Goal: Transaction & Acquisition: Purchase product/service

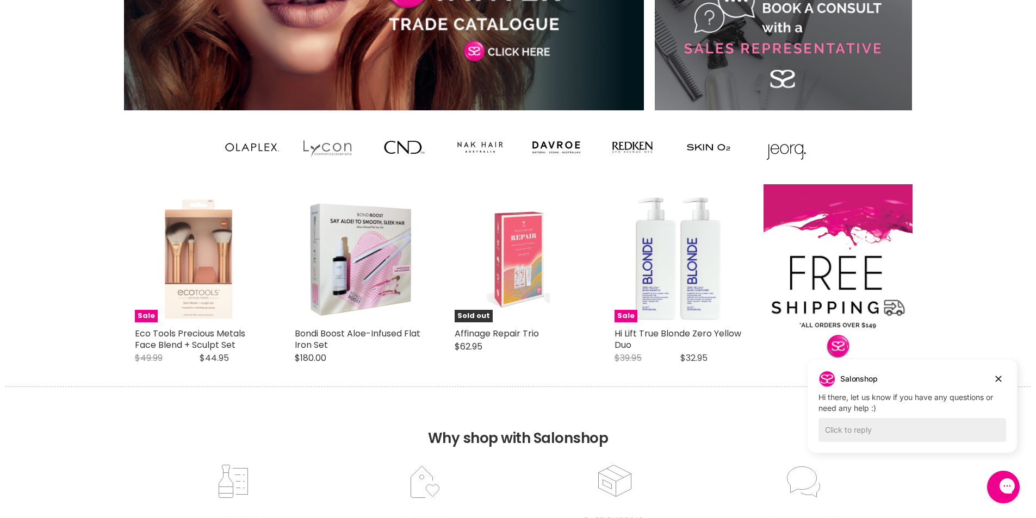
scroll to position [870, 0]
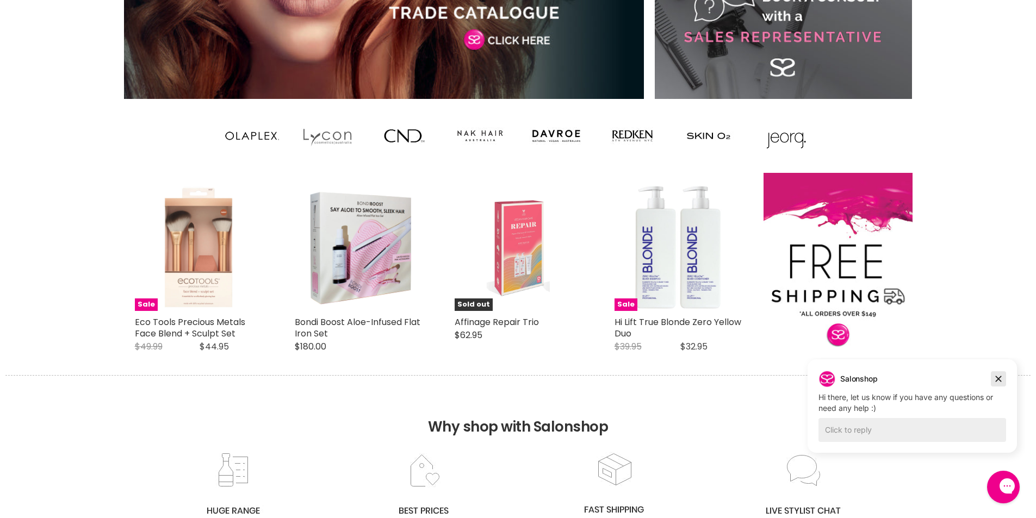
click at [1000, 383] on icon "Dismiss campaign" at bounding box center [998, 378] width 11 height 13
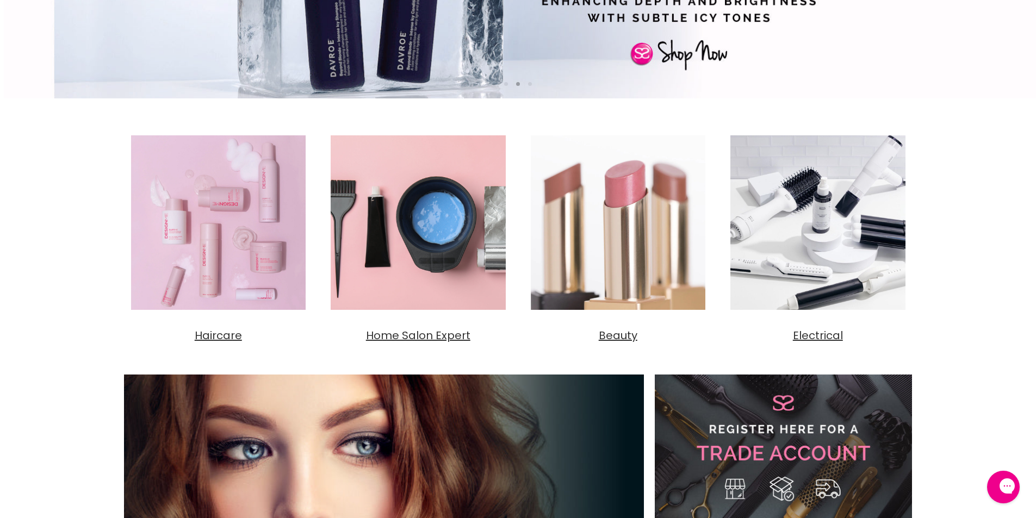
scroll to position [0, 0]
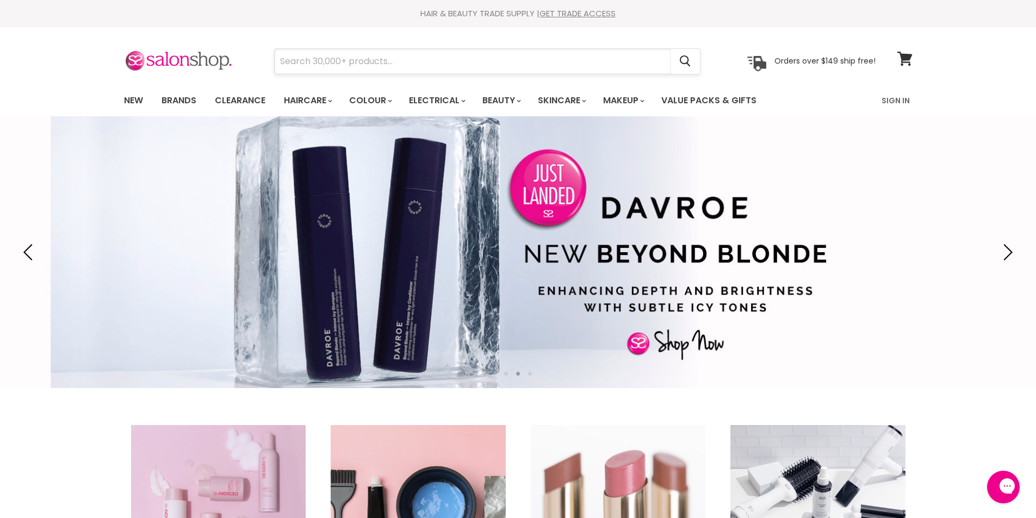
click at [325, 67] on input "Search" at bounding box center [473, 61] width 396 height 25
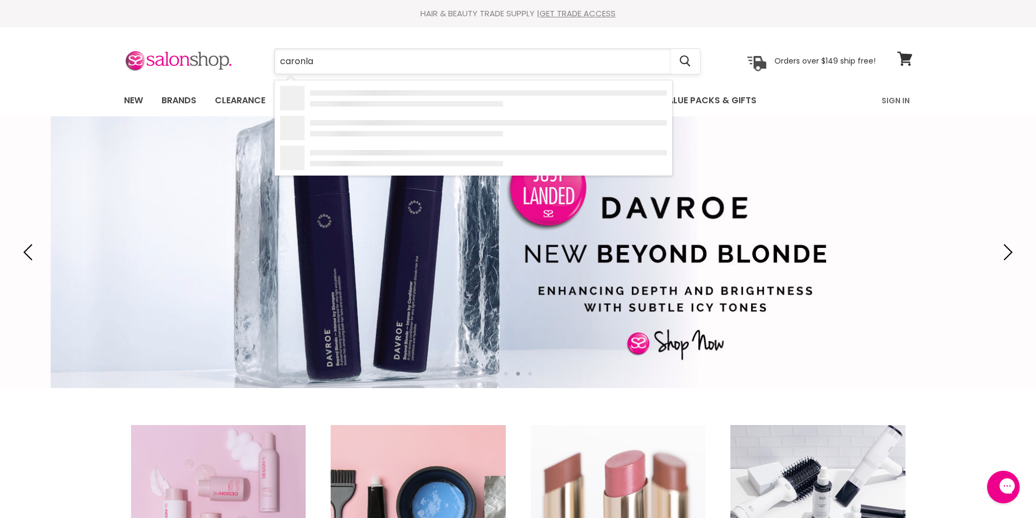
type input "caronlab"
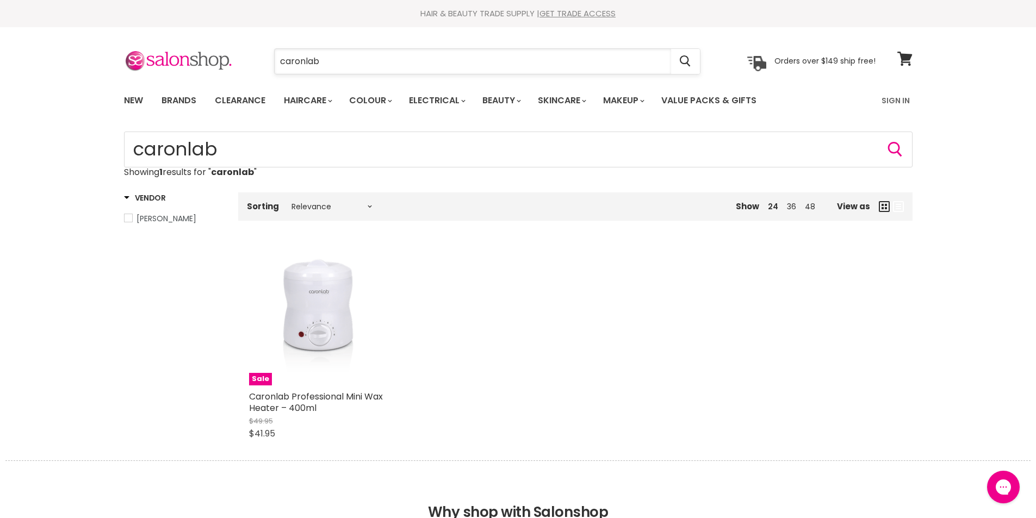
click at [400, 61] on input "caronlab" at bounding box center [473, 61] width 396 height 25
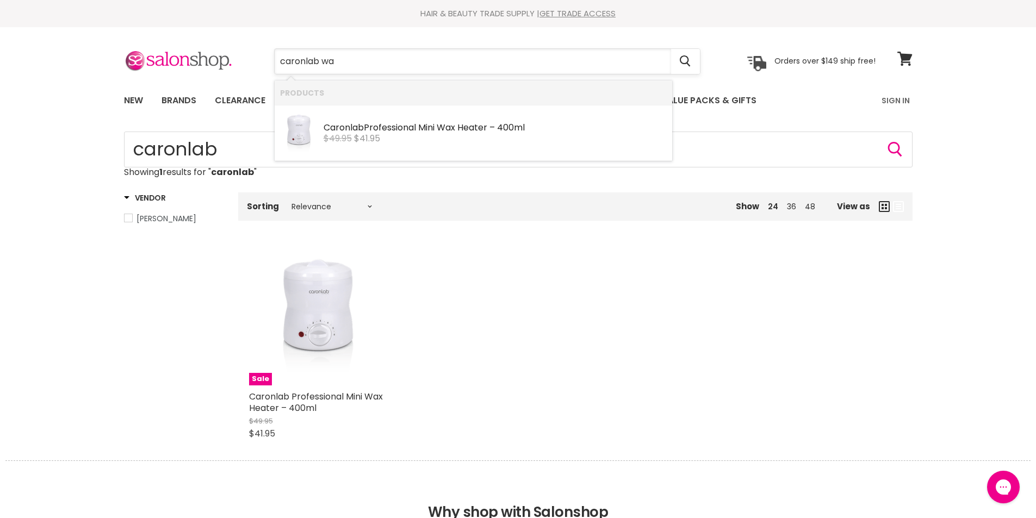
type input "caronlab wax"
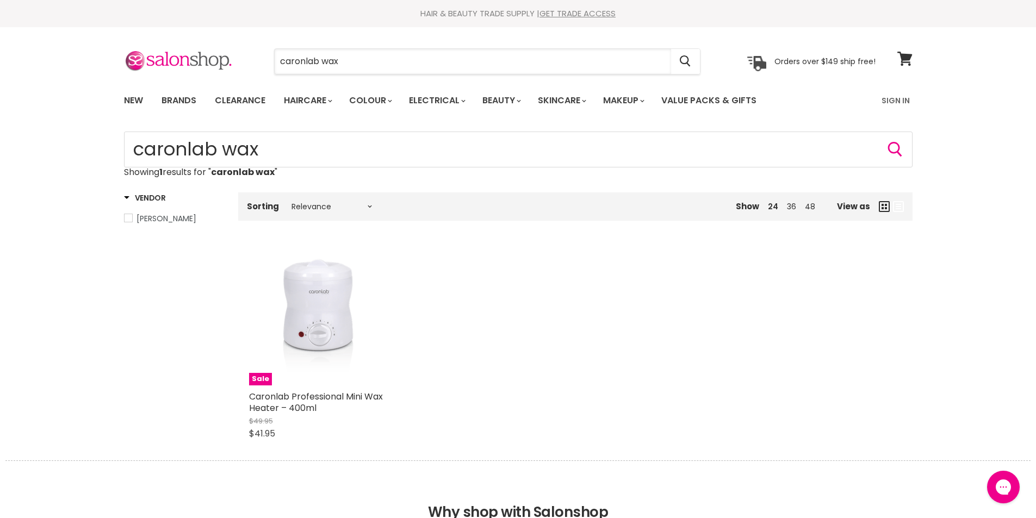
drag, startPoint x: 353, startPoint y: 57, endPoint x: 160, endPoint y: 45, distance: 193.4
click at [160, 45] on section "Menu caronlab wax Cancel" at bounding box center [517, 56] width 815 height 58
type input "wax"
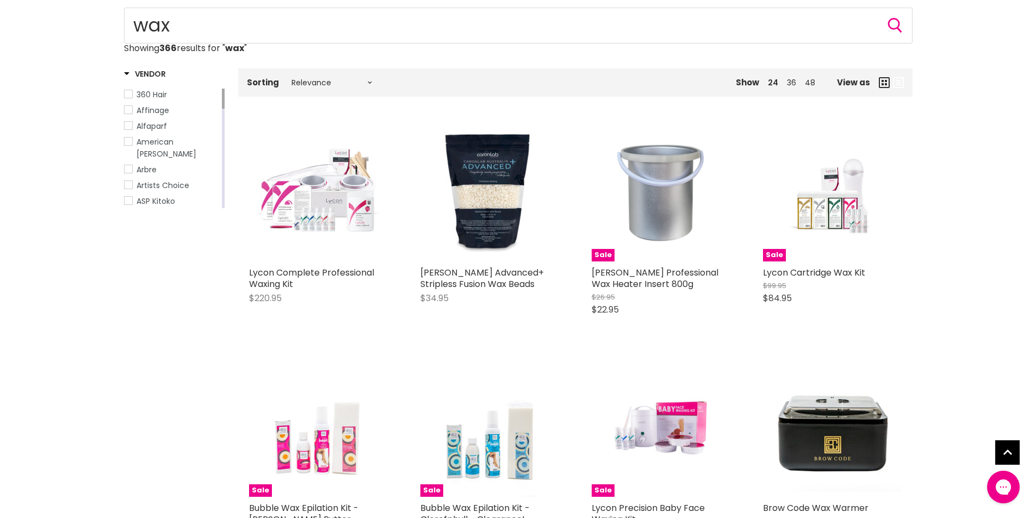
scroll to position [145, 0]
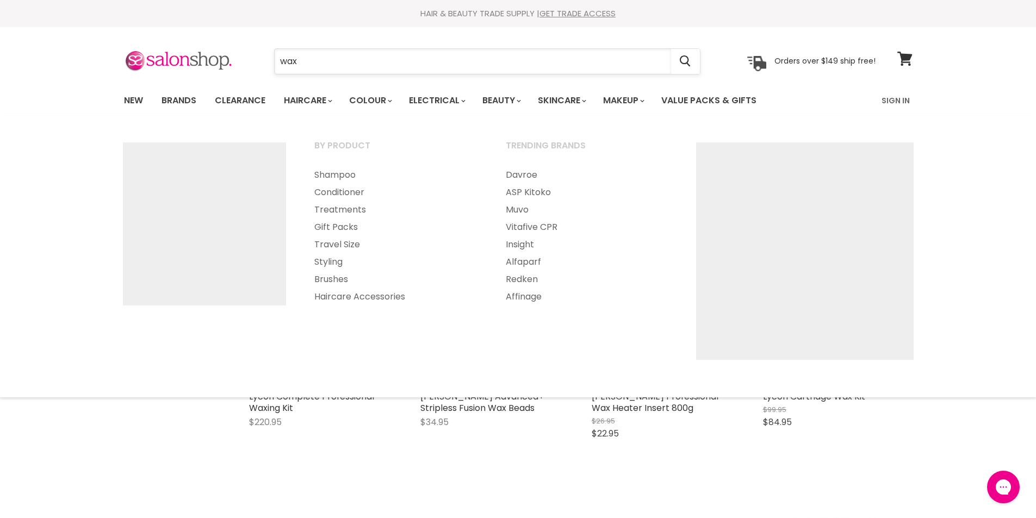
click at [325, 63] on input "wax" at bounding box center [473, 61] width 396 height 25
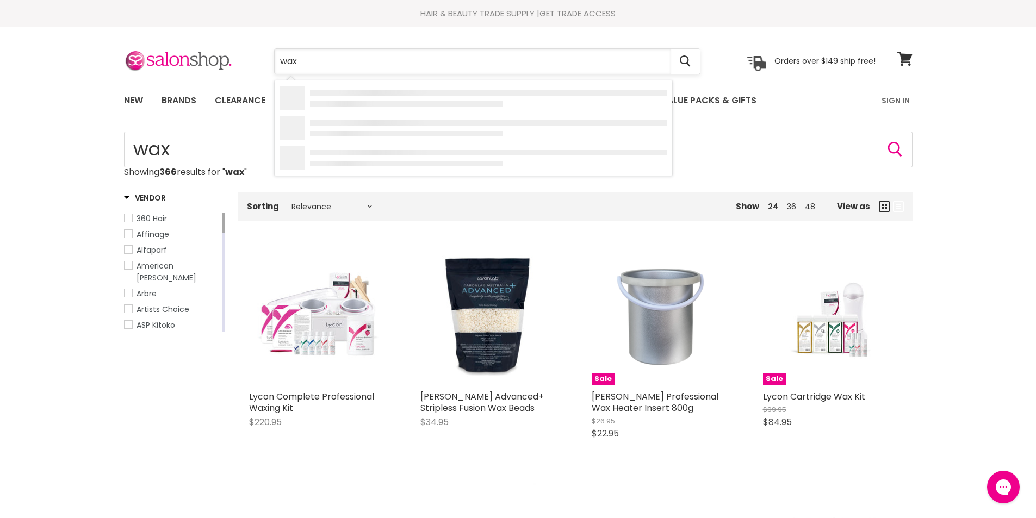
click at [325, 63] on input "wax" at bounding box center [473, 61] width 396 height 25
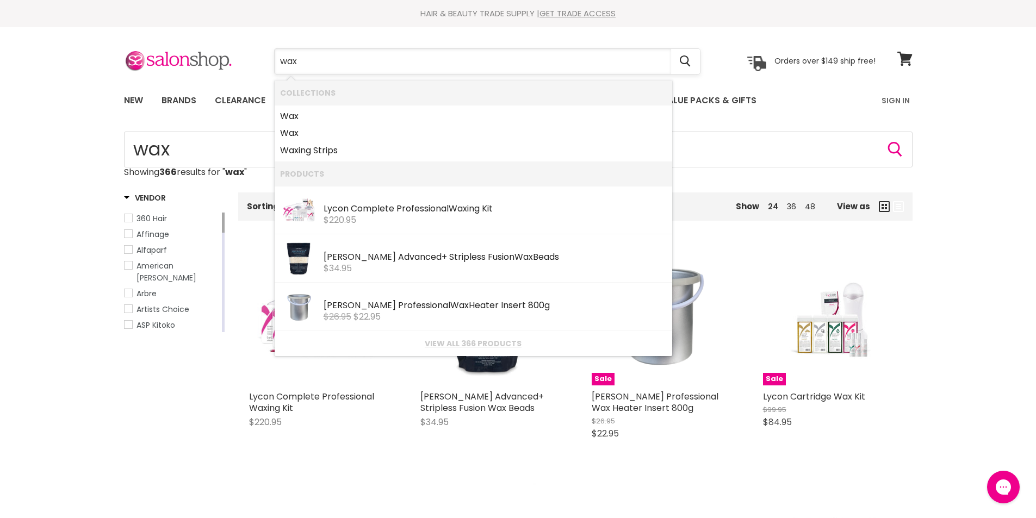
click at [325, 63] on input "wax" at bounding box center [473, 61] width 396 height 25
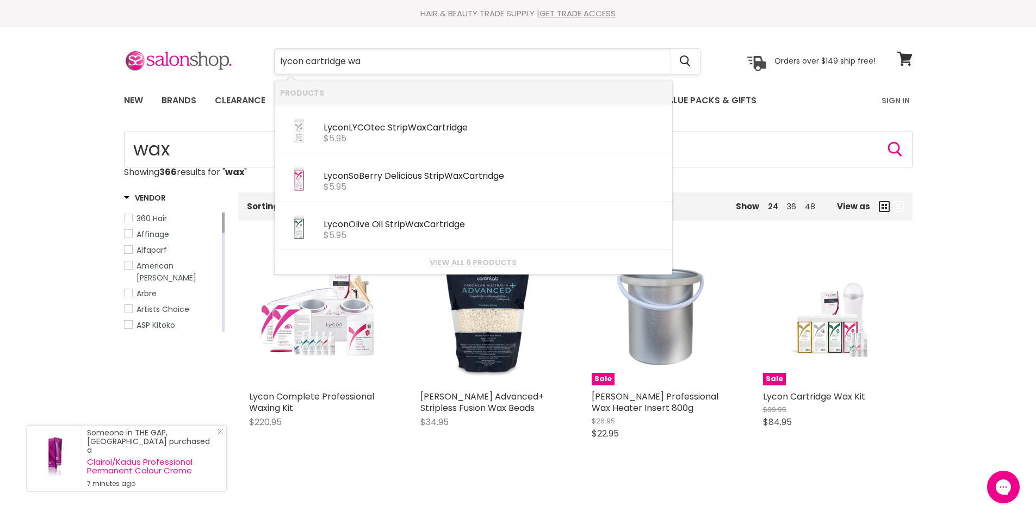
type input "lycon cartridge wax"
